Goal: Task Accomplishment & Management: Manage account settings

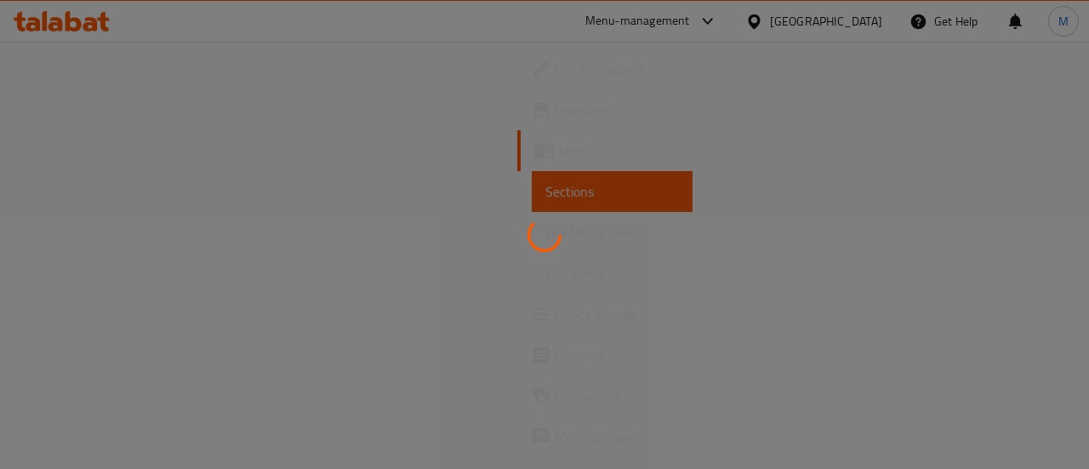
click at [131, 100] on div at bounding box center [544, 234] width 1089 height 469
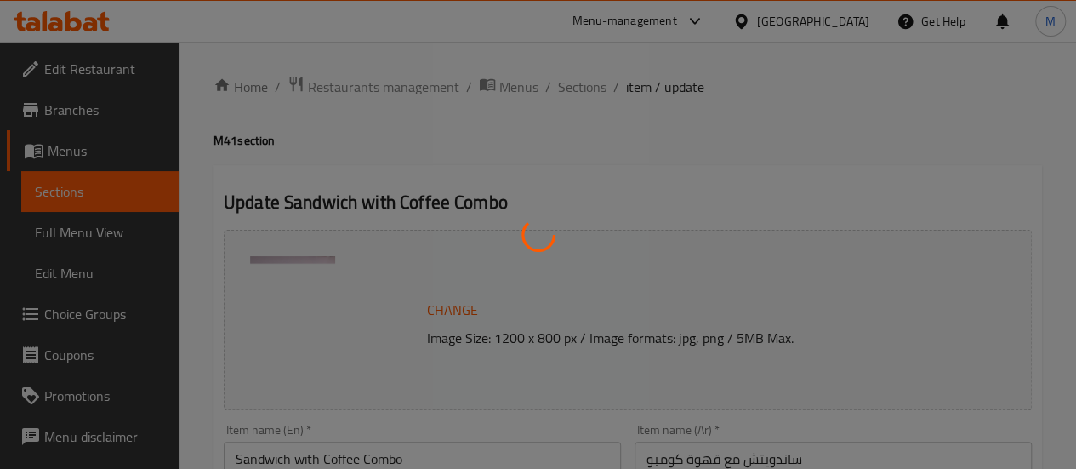
click at [80, 117] on div at bounding box center [538, 234] width 1076 height 469
click at [87, 105] on div at bounding box center [538, 234] width 1076 height 469
click at [88, 108] on div at bounding box center [538, 234] width 1076 height 469
click at [87, 106] on div at bounding box center [538, 234] width 1076 height 469
type input "اختيار القهوة"
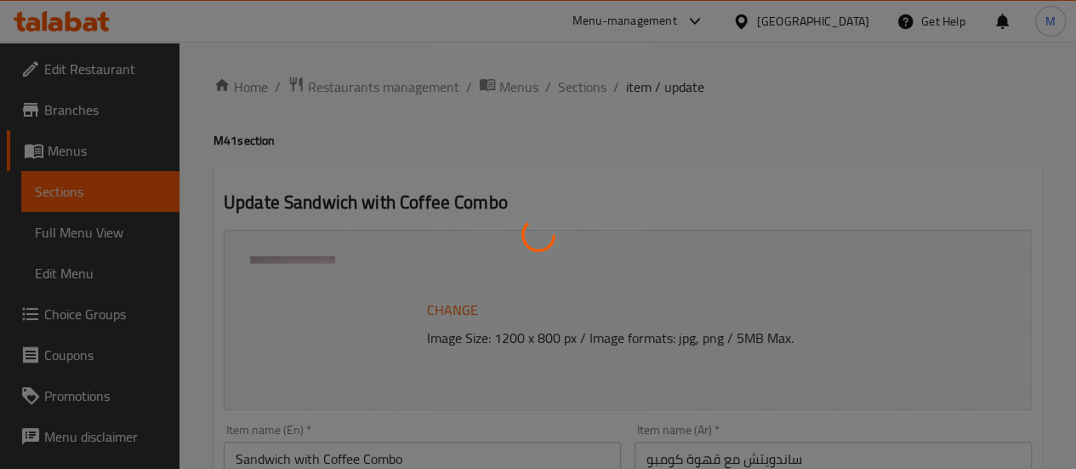
type input "1"
type input "ساخن أو بارد"
type input "1"
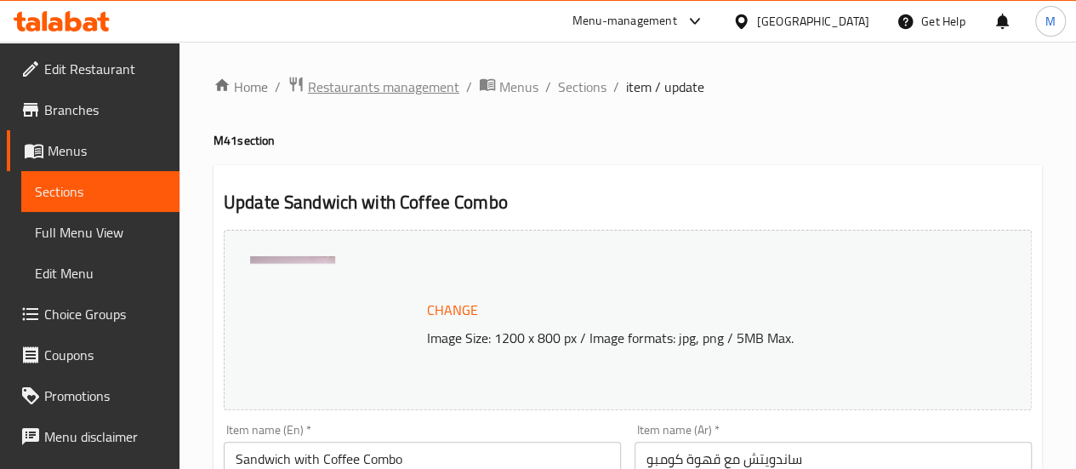
click at [404, 89] on span "Restaurants management" at bounding box center [383, 87] width 151 height 20
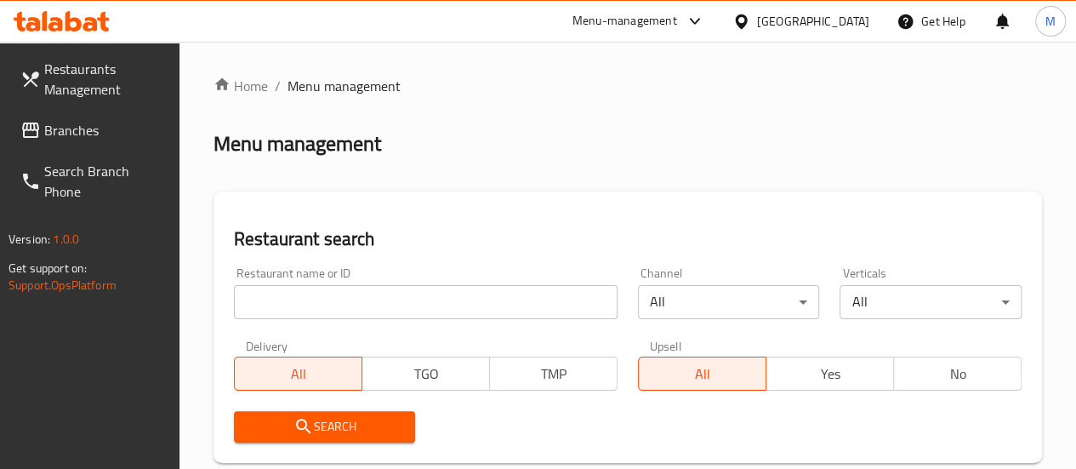
click at [88, 94] on span "Restaurants Management" at bounding box center [105, 79] width 122 height 41
